Goal: Transaction & Acquisition: Purchase product/service

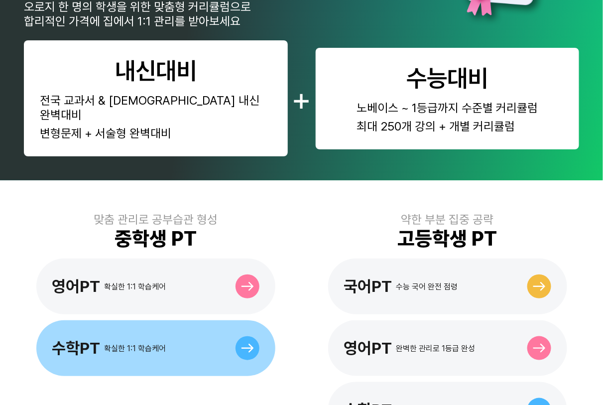
scroll to position [226, 0]
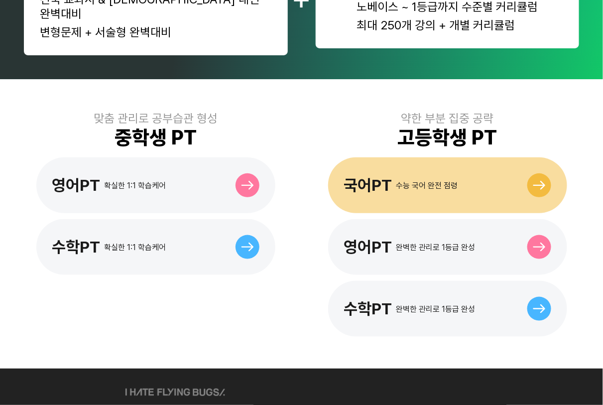
click at [382, 176] on div "국어PT" at bounding box center [368, 185] width 48 height 19
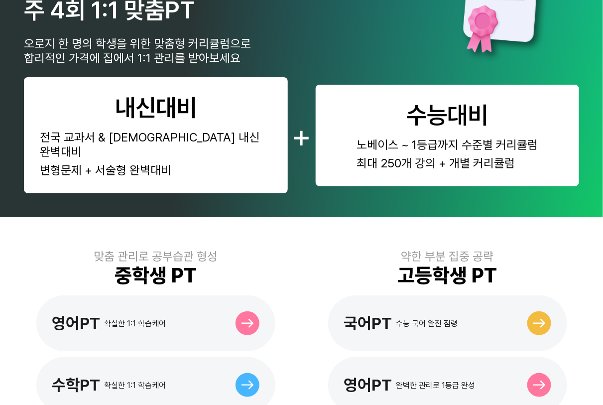
scroll to position [226, 0]
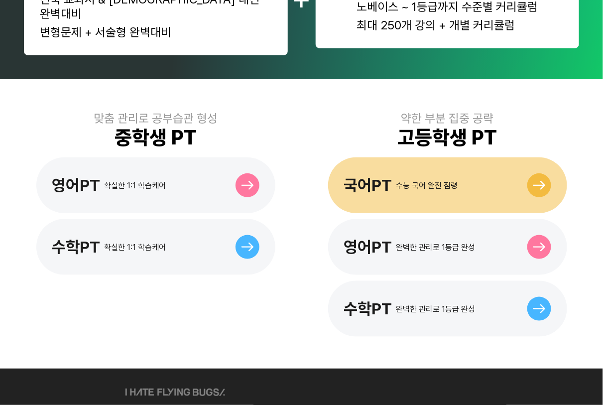
click at [400, 176] on div "국어PT 수능 국어 완전 점령" at bounding box center [401, 185] width 114 height 19
